Goal: Transaction & Acquisition: Purchase product/service

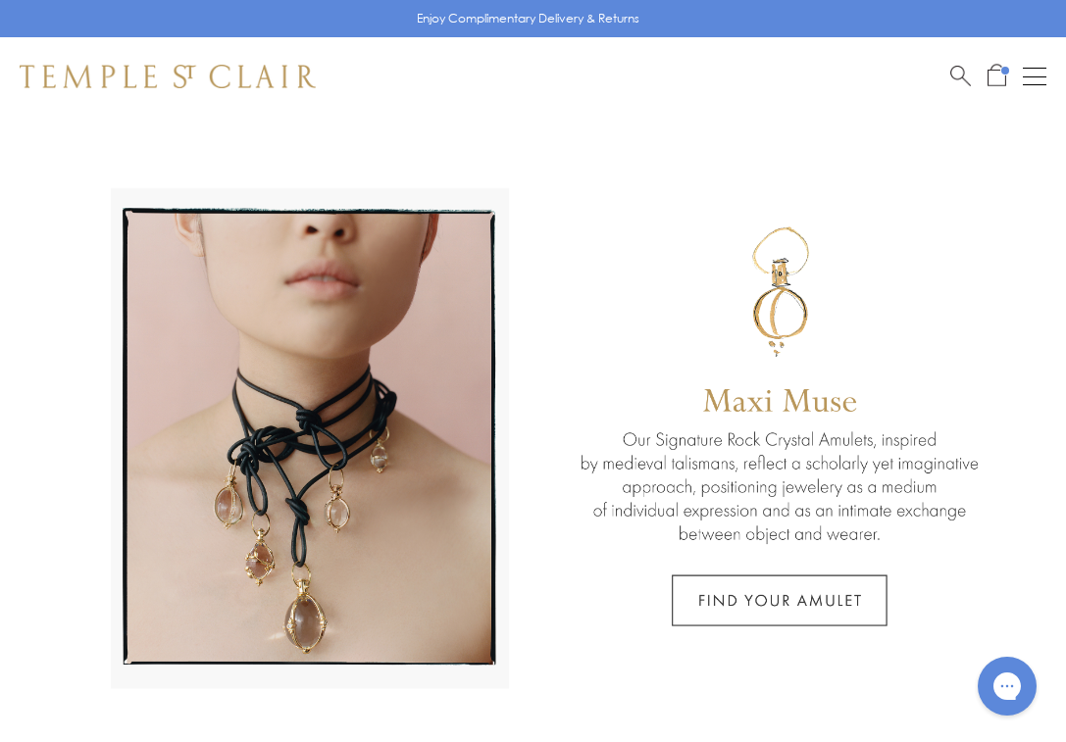
drag, startPoint x: 1026, startPoint y: 71, endPoint x: 632, endPoint y: 127, distance: 398.2
click at [1026, 71] on button "Open navigation" at bounding box center [1035, 77] width 24 height 24
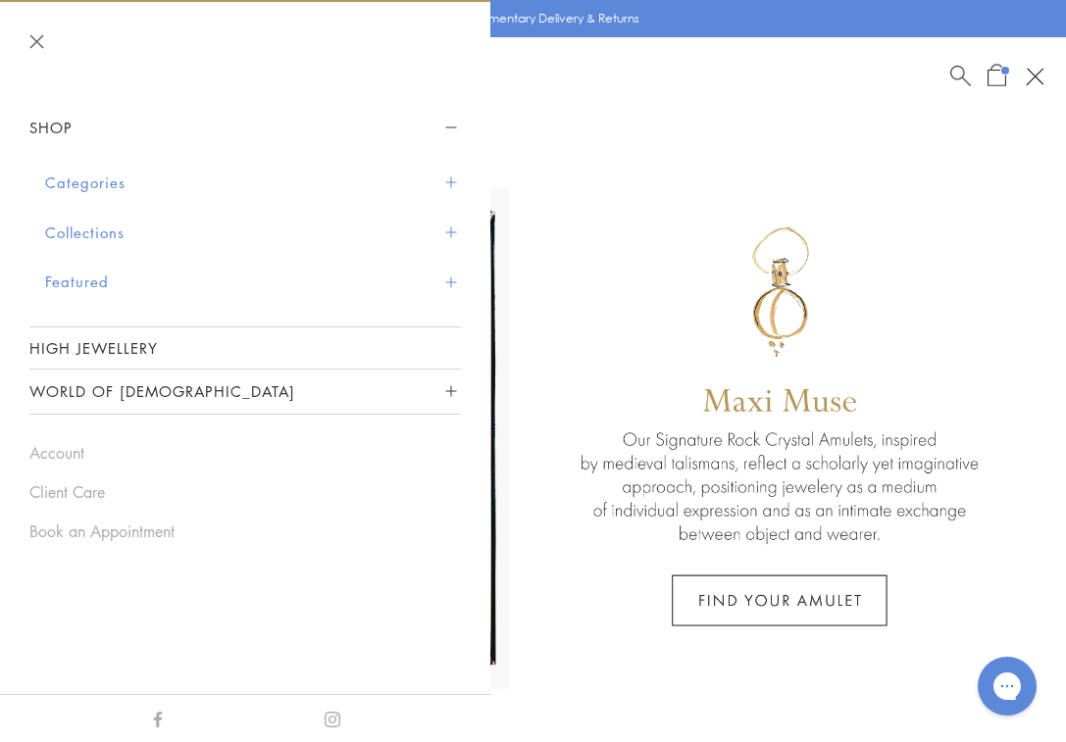
click at [89, 227] on button "Collections" at bounding box center [253, 233] width 416 height 50
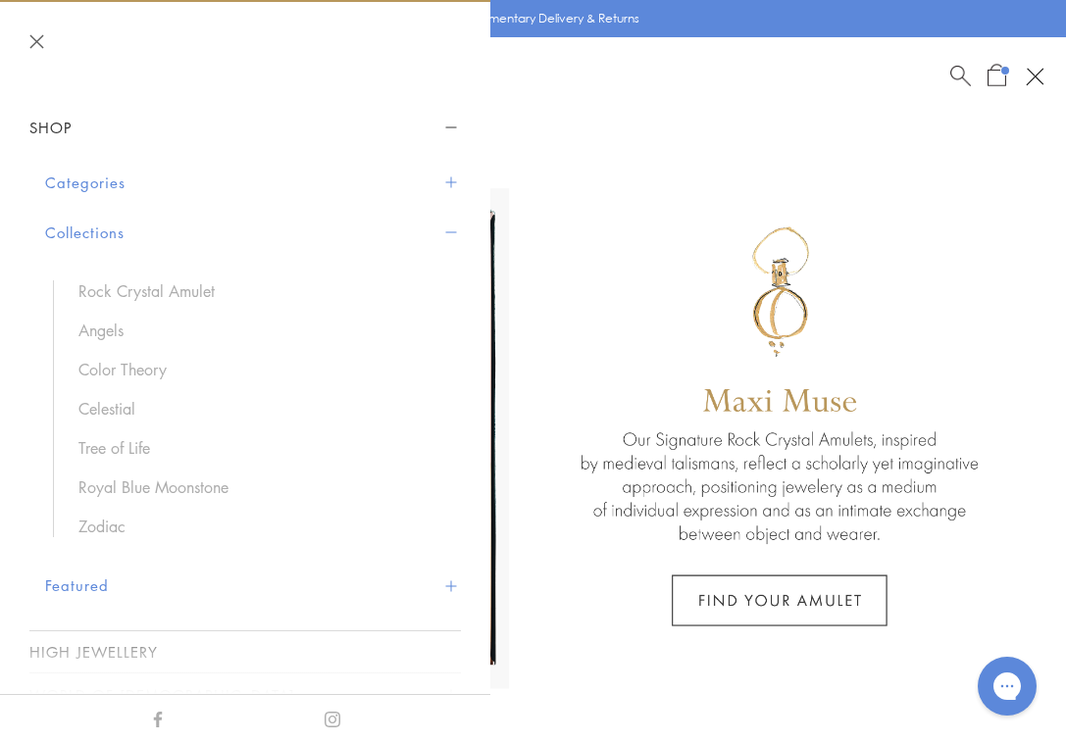
click at [98, 183] on button "Categories" at bounding box center [253, 183] width 416 height 50
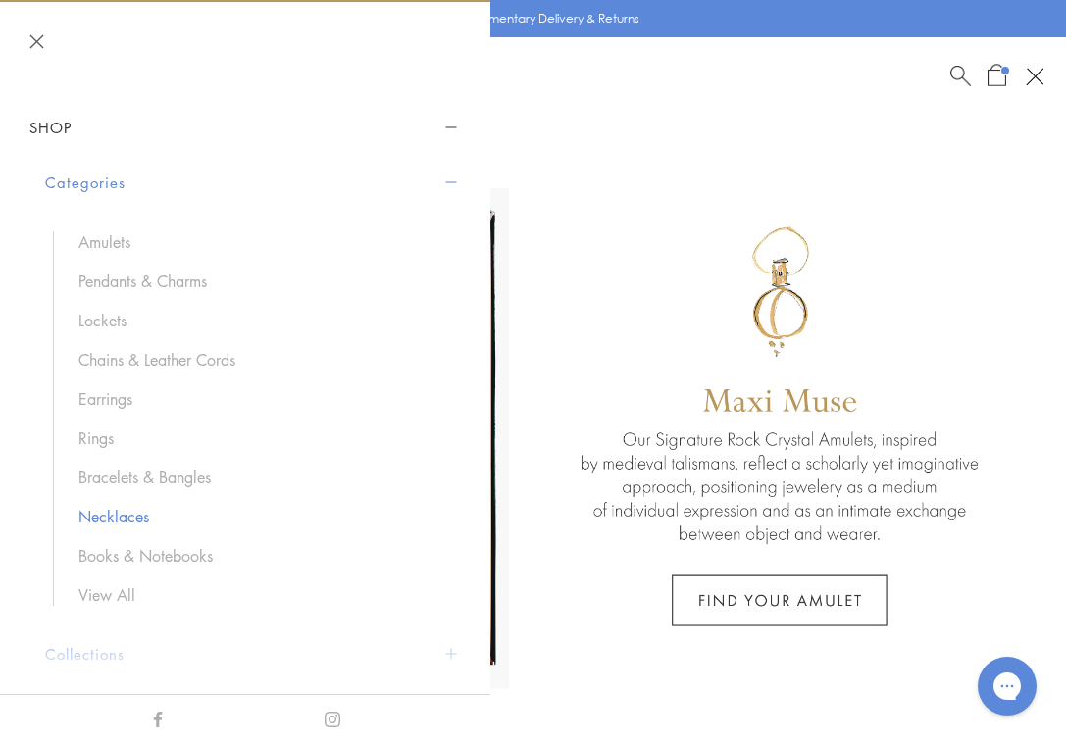
click at [123, 517] on link "Necklaces" at bounding box center [259, 517] width 363 height 22
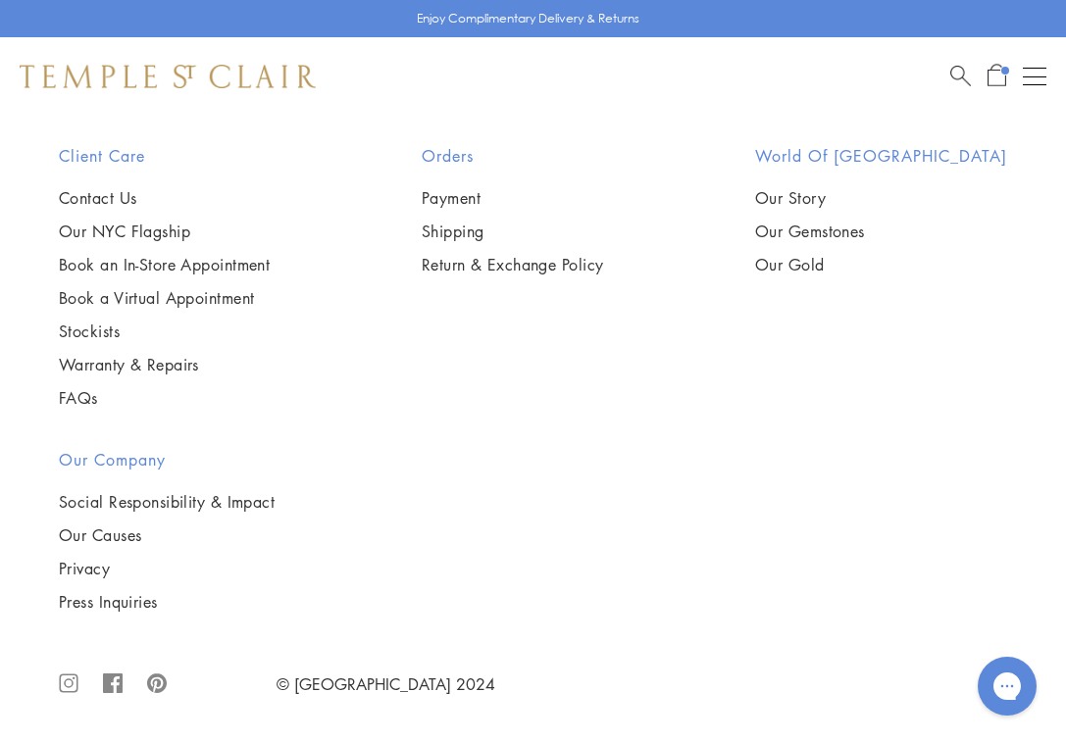
scroll to position [10093, 0]
click at [0, 0] on img at bounding box center [0, 0] width 0 height 0
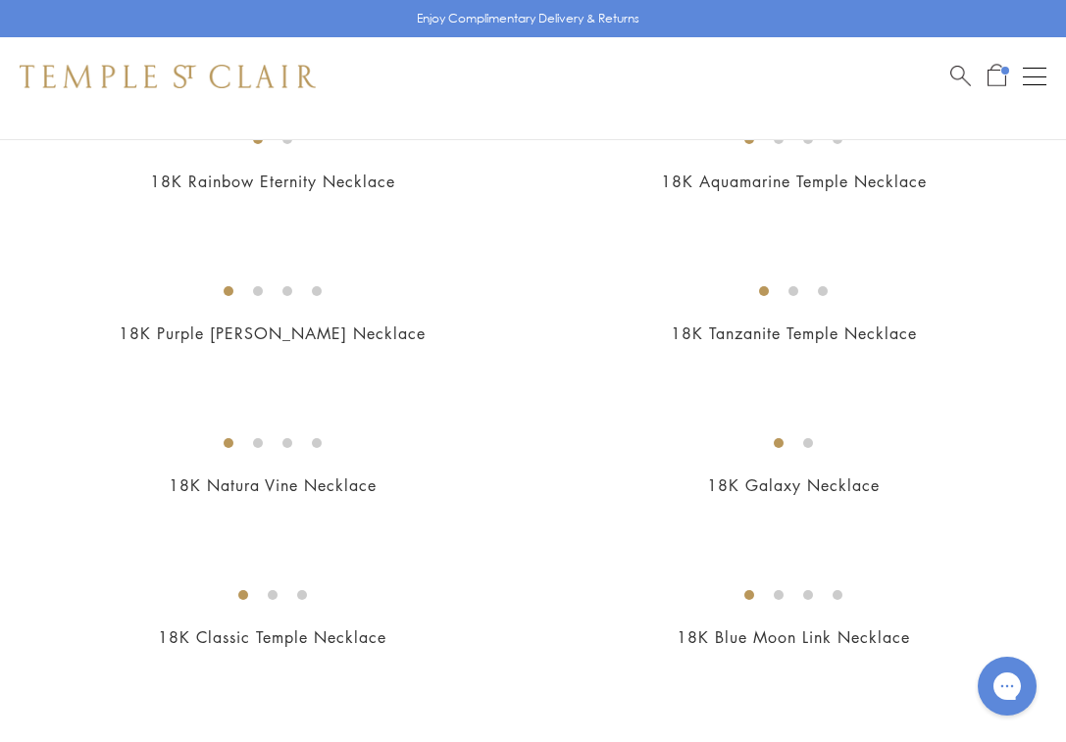
scroll to position [2223, 0]
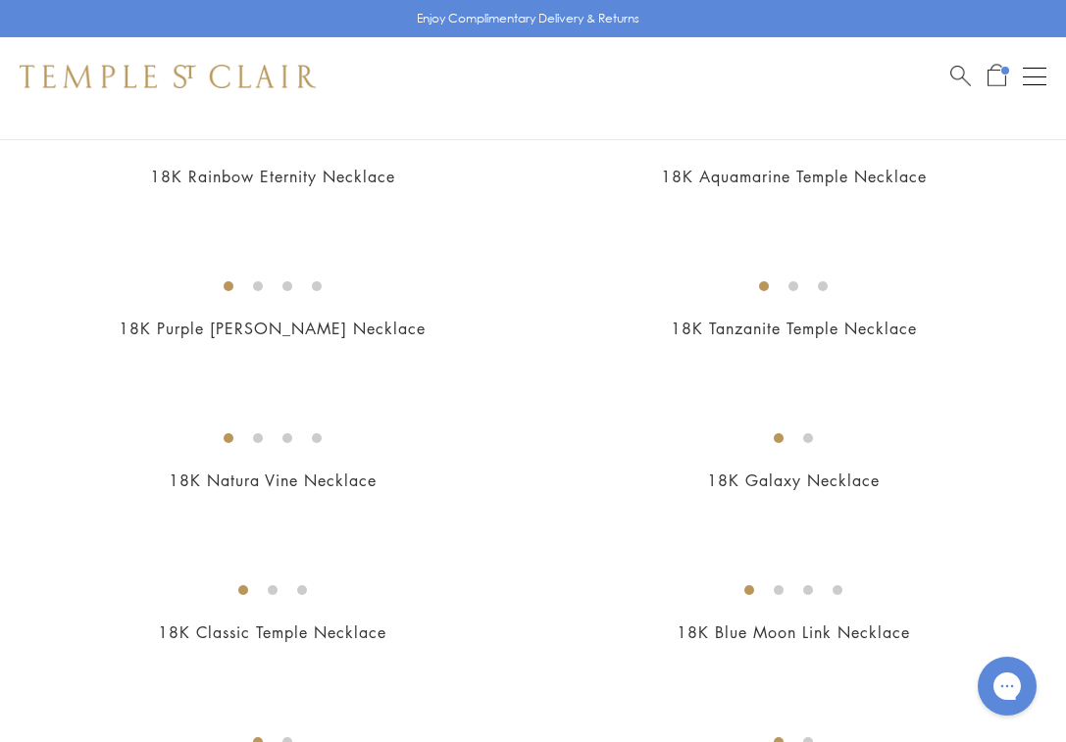
click at [0, 0] on img at bounding box center [0, 0] width 0 height 0
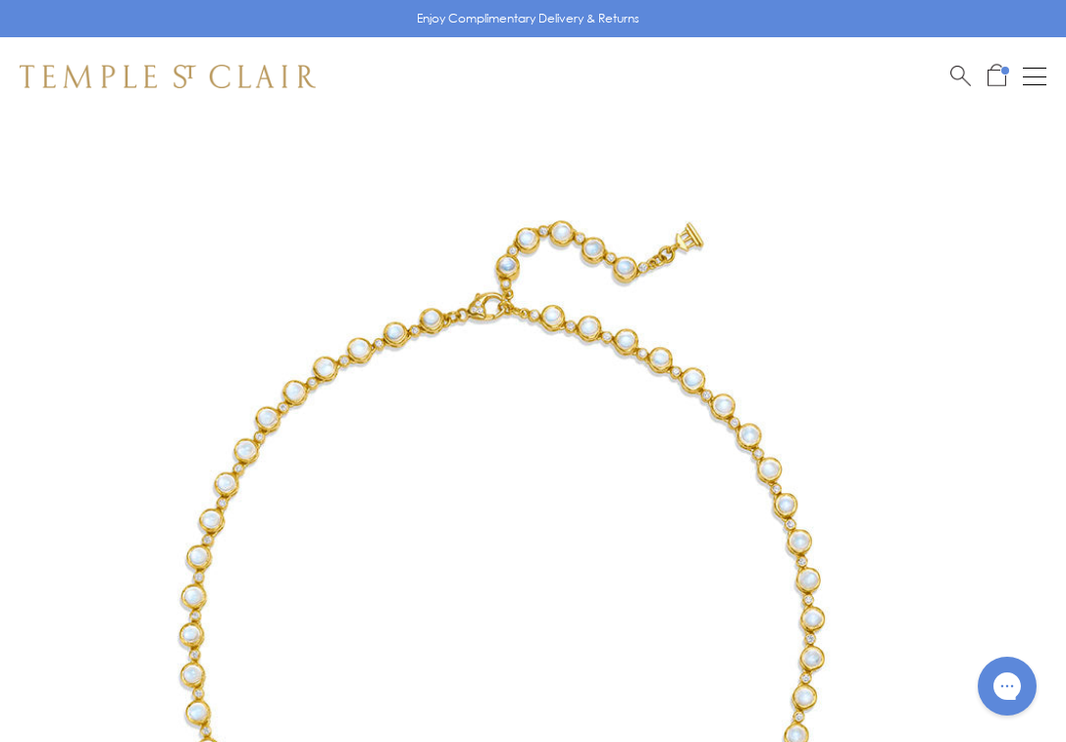
click at [302, 472] on img at bounding box center [503, 619] width 1007 height 1007
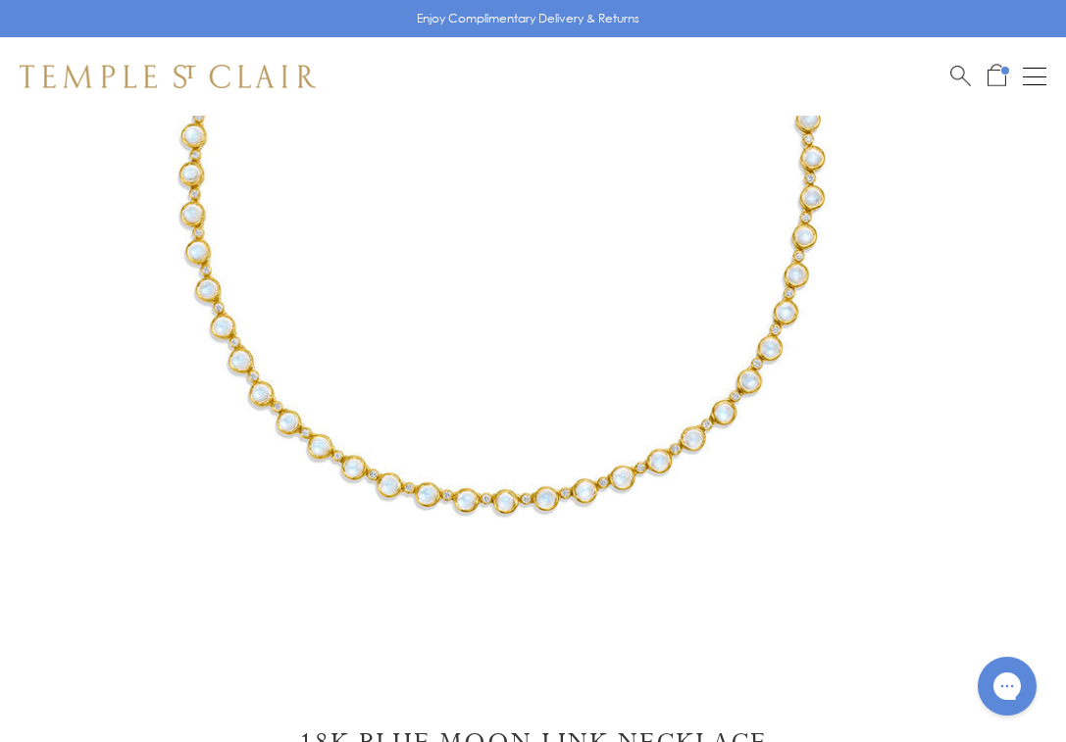
scroll to position [3, 0]
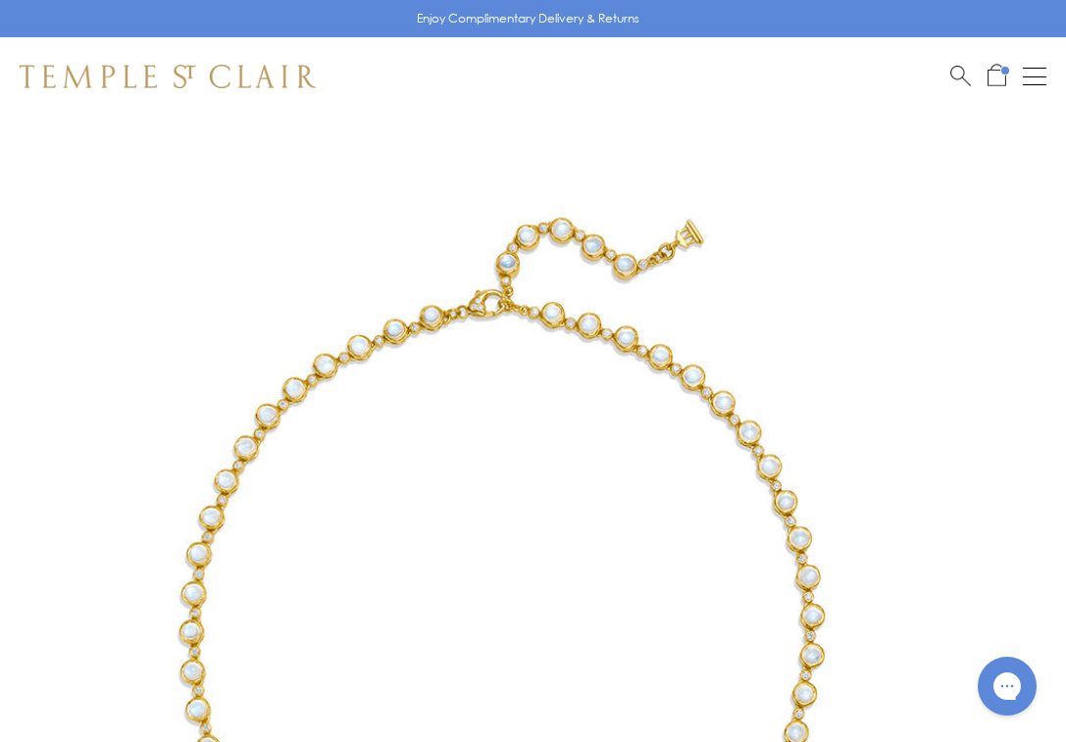
click at [518, 584] on img at bounding box center [503, 616] width 1007 height 1007
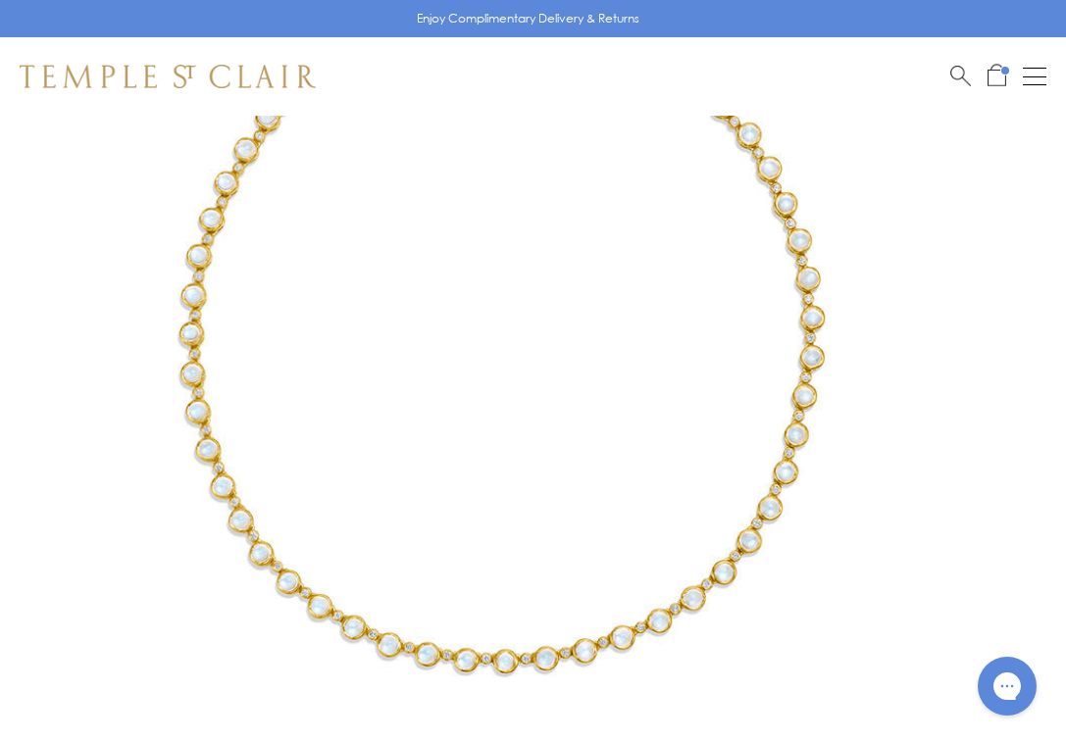
scroll to position [320, 0]
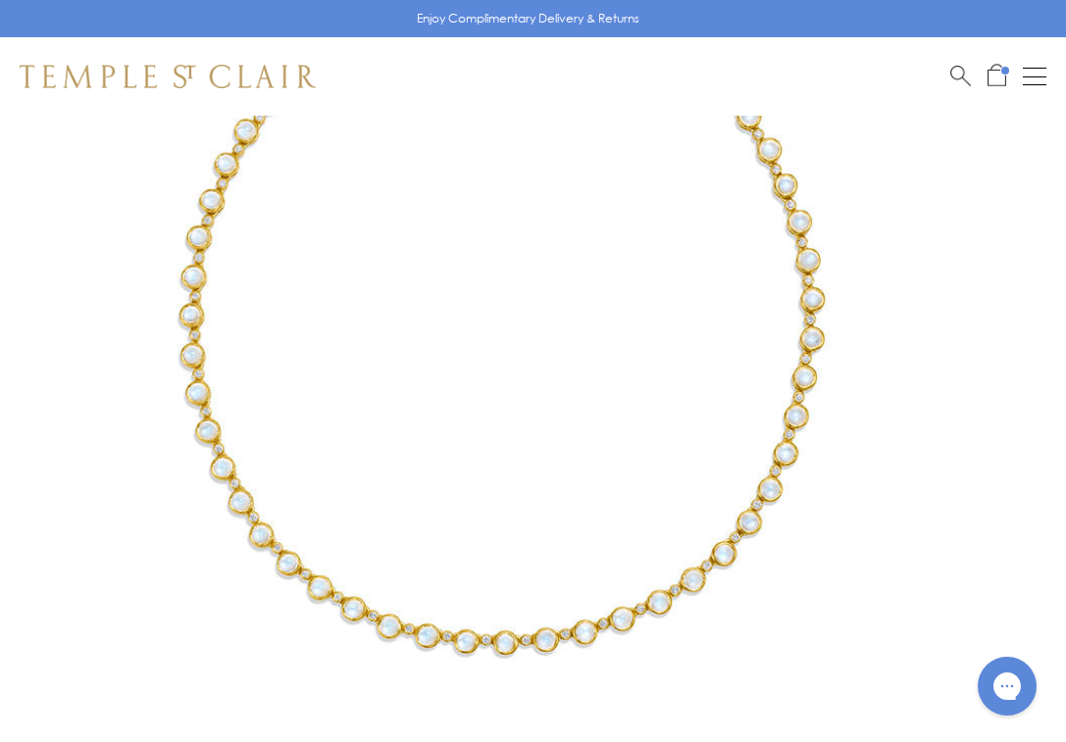
click at [533, 465] on img at bounding box center [503, 299] width 1007 height 1007
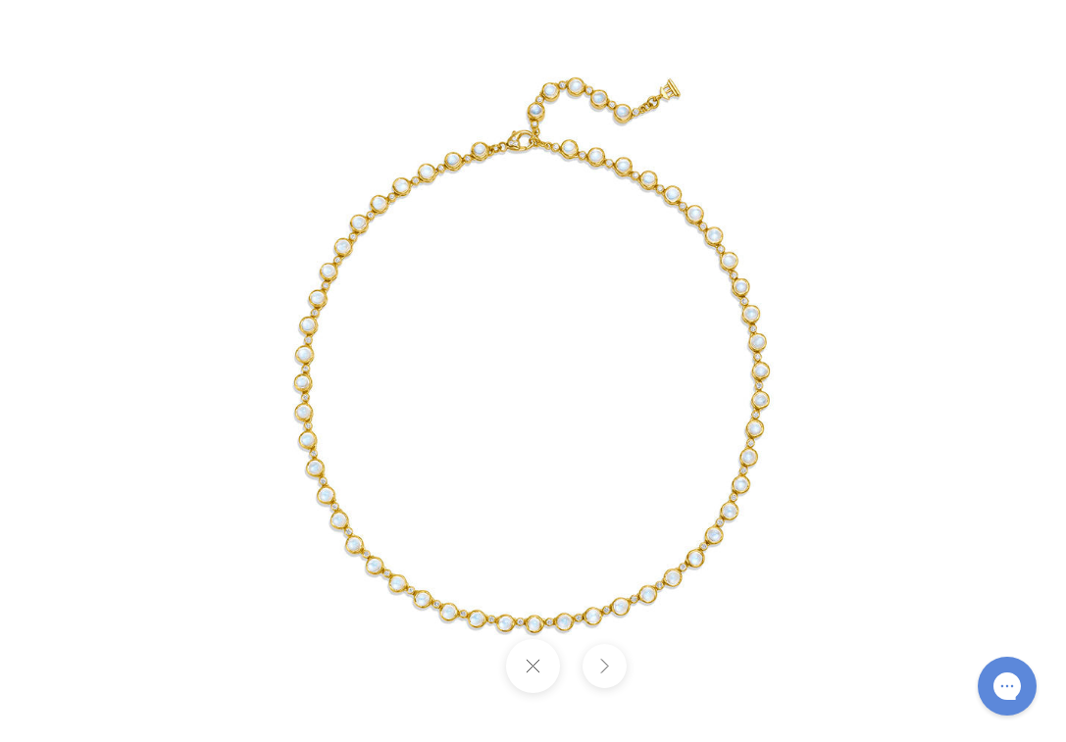
click at [609, 664] on button at bounding box center [605, 666] width 44 height 44
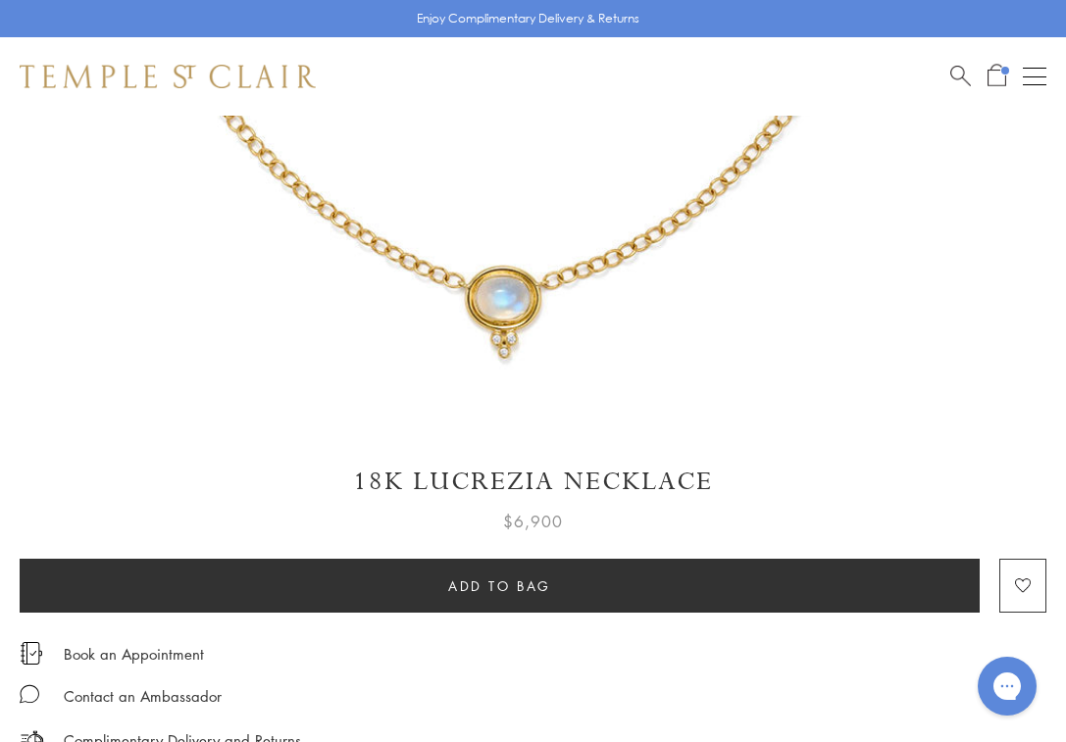
scroll to position [625, 0]
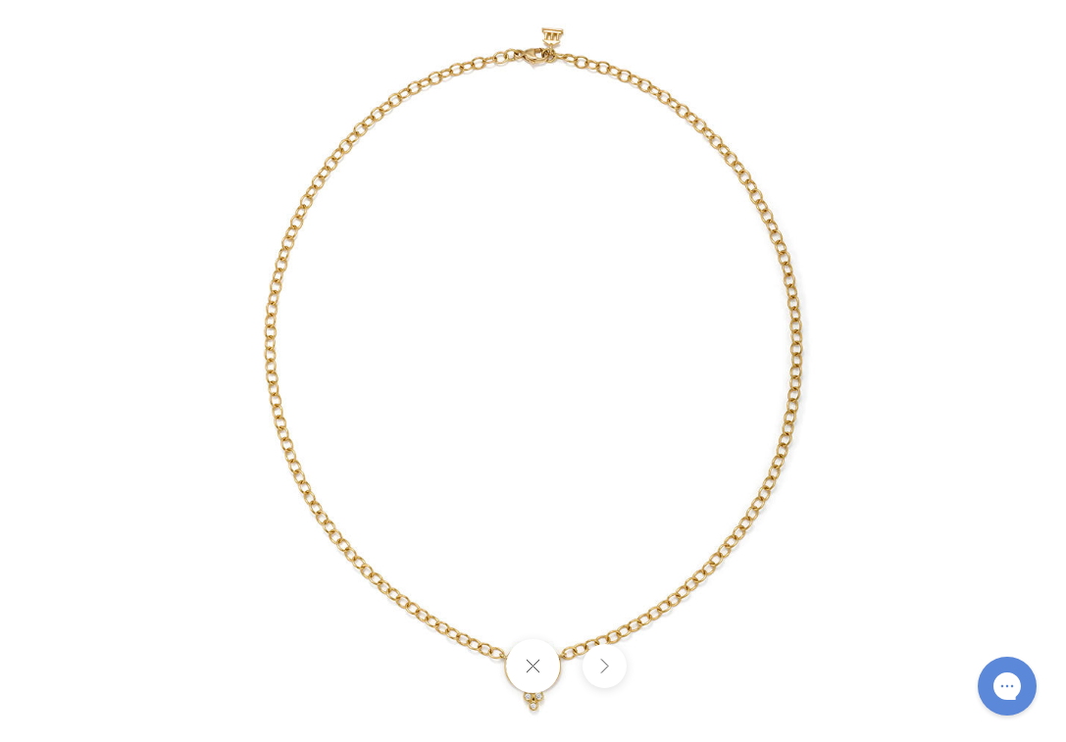
click at [697, 580] on img at bounding box center [533, 371] width 742 height 742
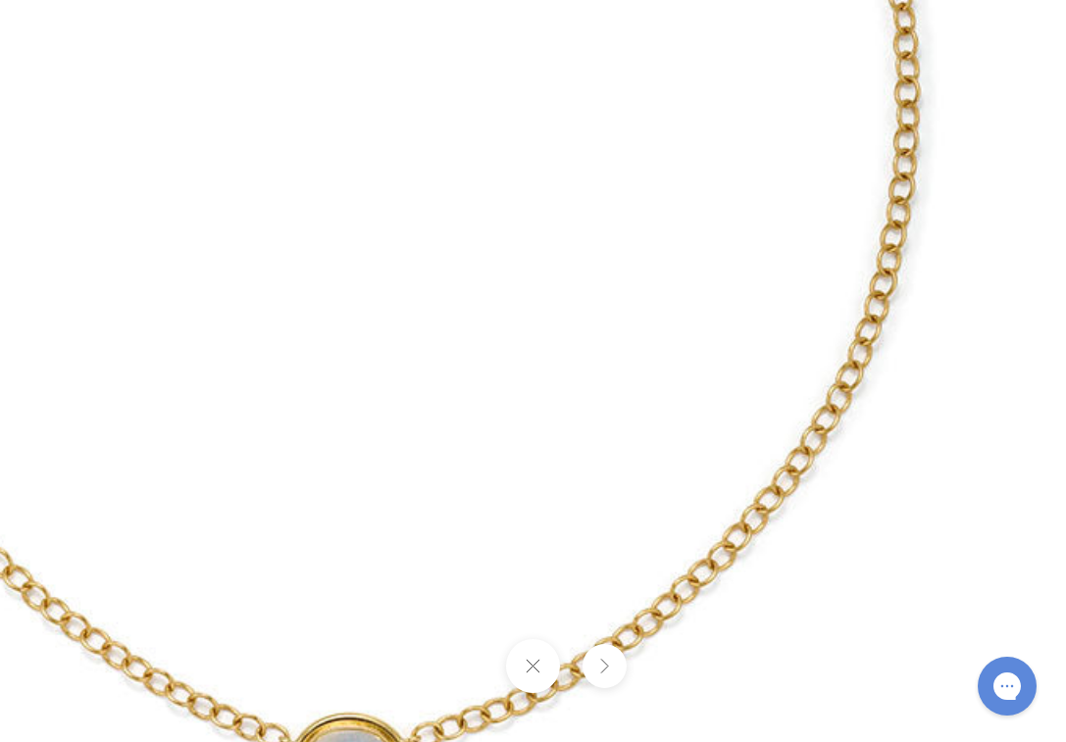
click at [724, 569] on img at bounding box center [350, 139] width 1569 height 1569
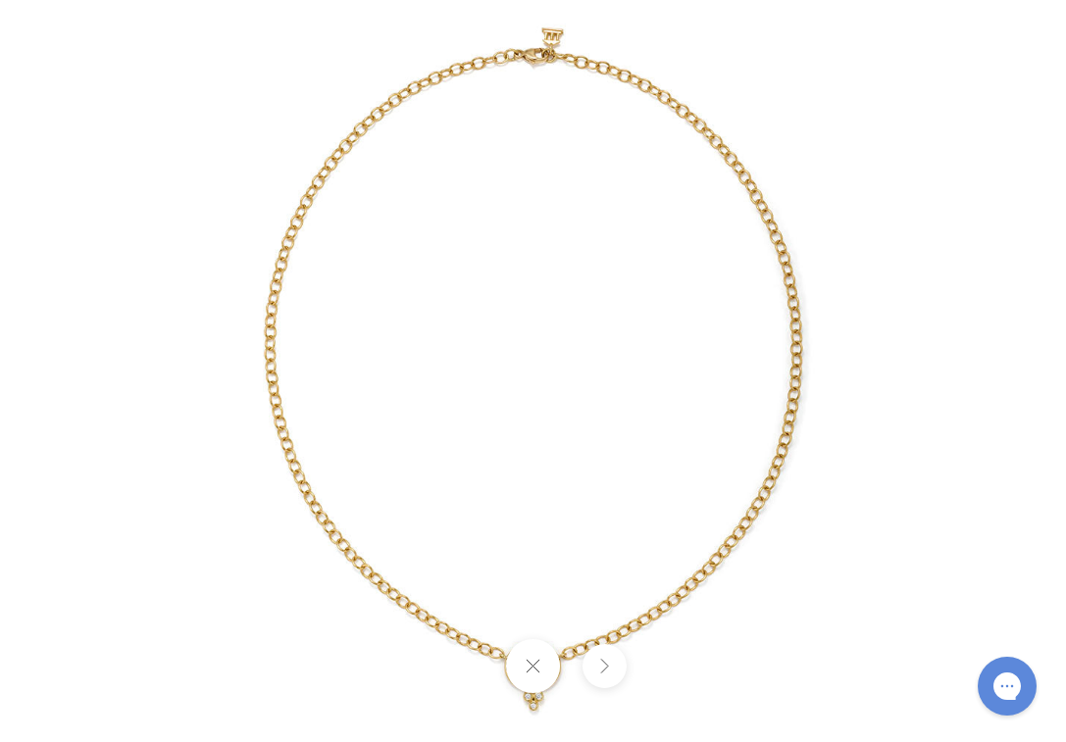
click at [724, 569] on img at bounding box center [533, 371] width 742 height 742
